Goal: Find specific page/section: Find specific page/section

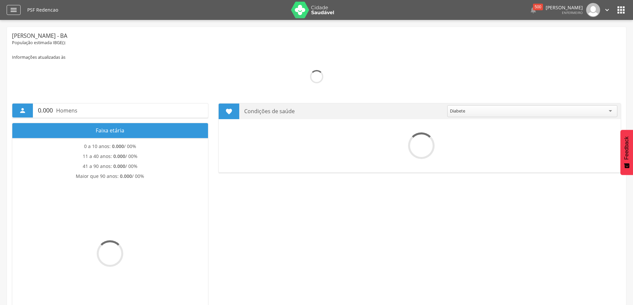
click at [17, 10] on icon "" at bounding box center [14, 10] width 8 height 8
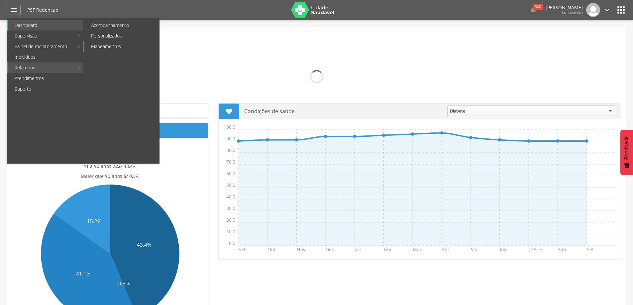
click at [107, 48] on link "Mapeamentos" at bounding box center [121, 46] width 75 height 11
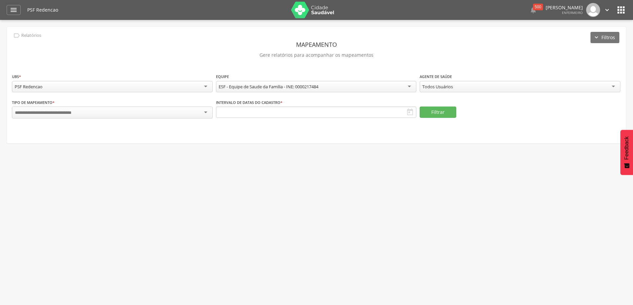
click at [166, 109] on div at bounding box center [112, 113] width 201 height 12
click at [18, 7] on div "" at bounding box center [14, 10] width 14 height 10
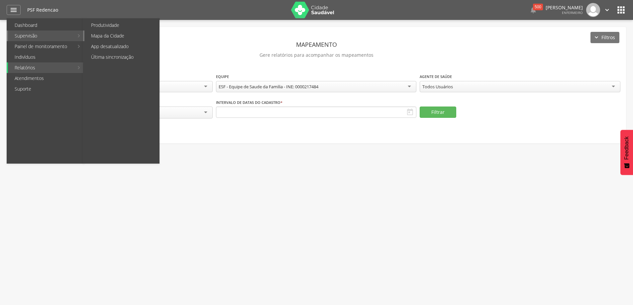
click at [98, 37] on link "Mapa da Cidade" at bounding box center [121, 36] width 75 height 11
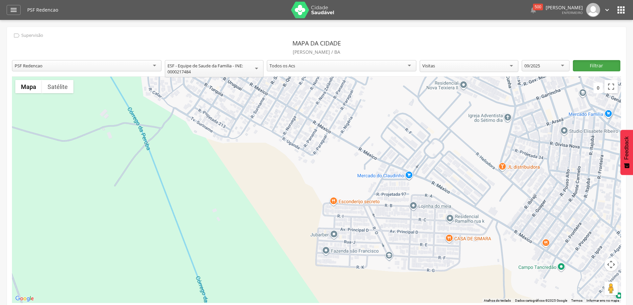
click at [608, 69] on button "Filtrar" at bounding box center [597, 65] width 48 height 11
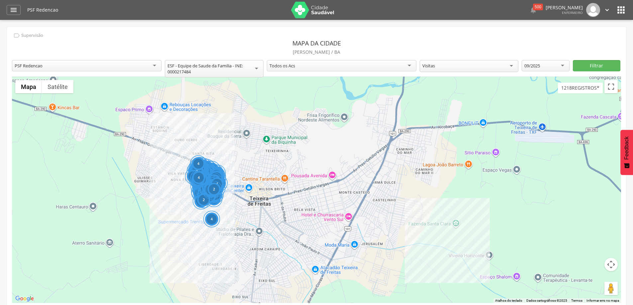
click at [510, 65] on div "Visitas" at bounding box center [469, 66] width 99 height 12
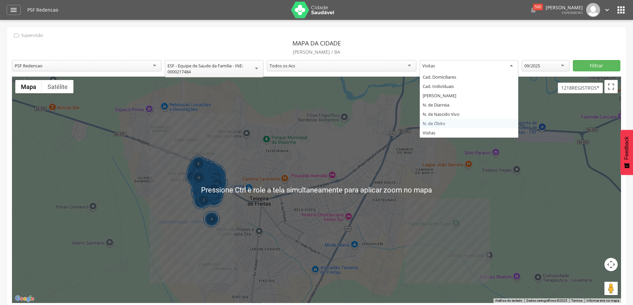
scroll to position [20, 0]
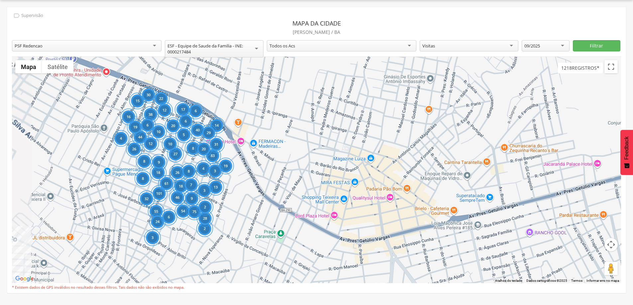
drag, startPoint x: 209, startPoint y: 164, endPoint x: 271, endPoint y: 143, distance: 66.2
click at [270, 145] on div "18 26 101 61 83 27 8 40 2 8 10 8 9 32 54 14 6 22 17 6 29 12 20 20 19 5 31 75 46…" at bounding box center [316, 170] width 609 height 227
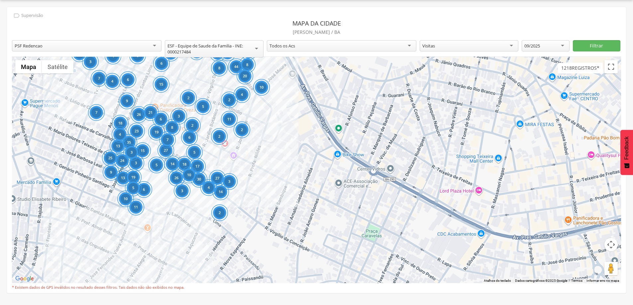
drag, startPoint x: 224, startPoint y: 190, endPoint x: 265, endPoint y: 124, distance: 78.0
click at [265, 124] on div "9 35 23 26 44 13 18 15 6 7 13 2 7 21 10 13 2 6 7 6 4 24 25 26 4 5 5 24 14 23 10…" at bounding box center [316, 170] width 609 height 227
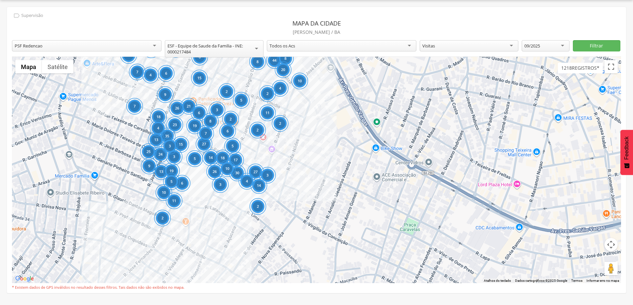
drag, startPoint x: 252, startPoint y: 162, endPoint x: 290, endPoint y: 158, distance: 37.7
click at [290, 158] on div "9 35 23 26 44 13 18 15 6 7 13 2 7 21 10 13 2 6 7 6 4 24 25 26 4 5 5 24 14 23 10…" at bounding box center [316, 170] width 609 height 227
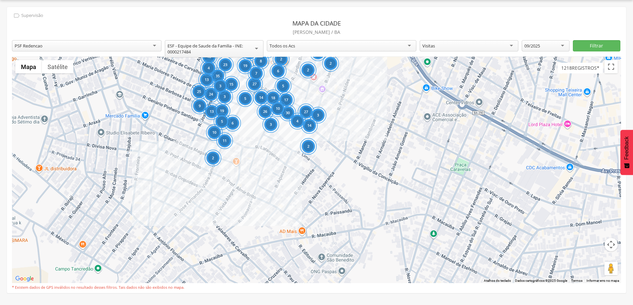
drag, startPoint x: 203, startPoint y: 214, endPoint x: 254, endPoint y: 153, distance: 79.7
click at [254, 153] on div "9 35 23 26 44 13 18 15 6 7 13 2 7 21 10 13 2 6 7 6 4 24 25 26 4 5 5 24 14 23 10…" at bounding box center [316, 170] width 609 height 227
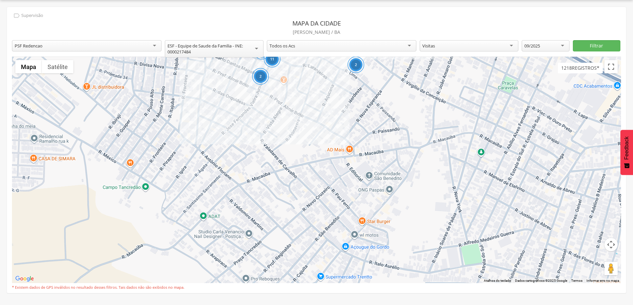
drag, startPoint x: 191, startPoint y: 212, endPoint x: 239, endPoint y: 129, distance: 95.6
click at [239, 129] on div "9 35 23 26 44 13 18 15 6 7 13 2 7 21 10 13 2 6 7 6 4 24 25 26 4 5 5 24 14 23 10…" at bounding box center [316, 170] width 609 height 227
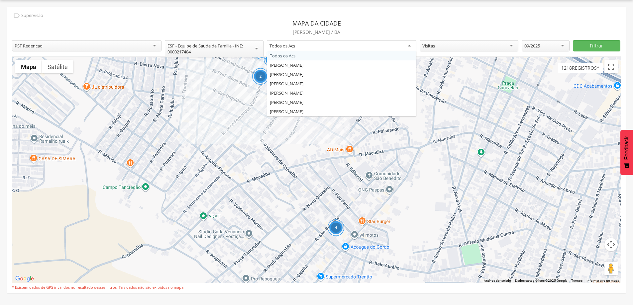
click at [411, 45] on div "Todos os Acs" at bounding box center [341, 46] width 149 height 12
click at [538, 46] on div "09/2025" at bounding box center [532, 46] width 16 height 6
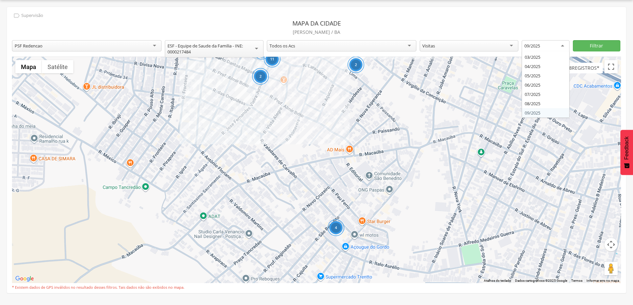
click at [513, 49] on div "Visitas" at bounding box center [469, 45] width 99 height 11
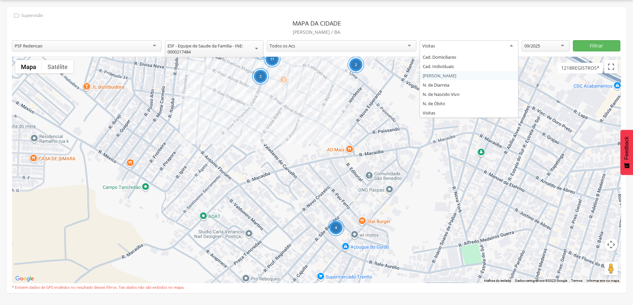
scroll to position [0, 0]
click at [546, 46] on div "09/2025" at bounding box center [546, 45] width 48 height 11
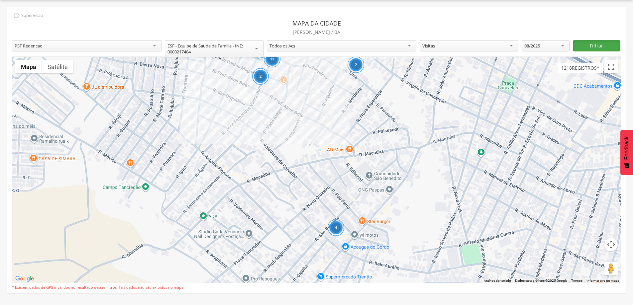
click at [584, 49] on button "Filtrar" at bounding box center [597, 45] width 48 height 11
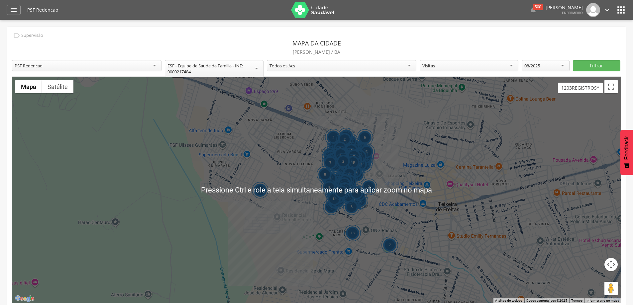
click at [337, 182] on div "8" at bounding box center [329, 188] width 17 height 17
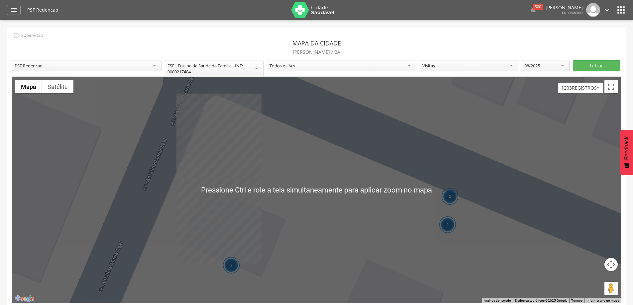
scroll to position [20, 0]
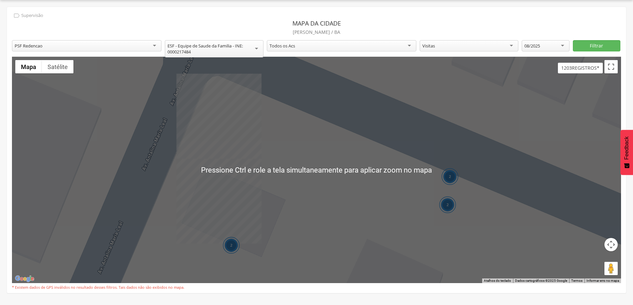
click at [336, 194] on div "2 2 2" at bounding box center [316, 170] width 609 height 227
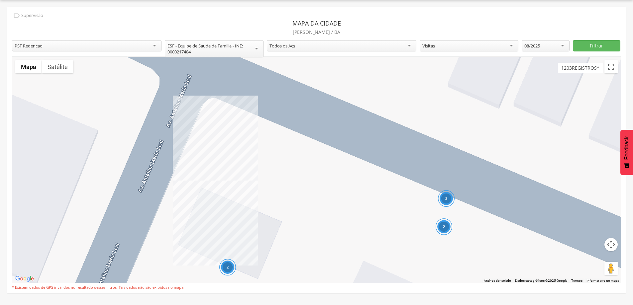
drag, startPoint x: 336, startPoint y: 195, endPoint x: 332, endPoint y: 218, distance: 23.6
click at [332, 218] on div "2 2 2" at bounding box center [316, 170] width 609 height 227
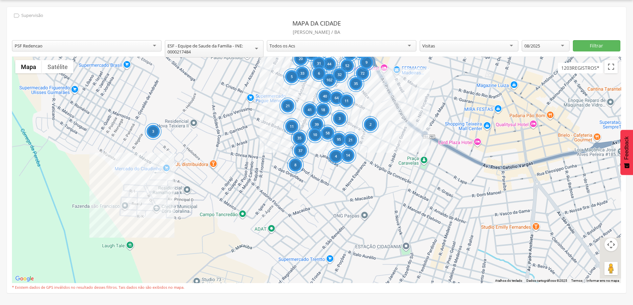
drag, startPoint x: 212, startPoint y: 199, endPoint x: 203, endPoint y: 124, distance: 75.6
click at [203, 124] on div "63 52 22 30 72 9 11 45 3 6 4 35 17 102 20 40 14 64 11 44 31 6 33 5 3 6 32 21 3 …" at bounding box center [316, 170] width 609 height 227
